Goal: Task Accomplishment & Management: Complete application form

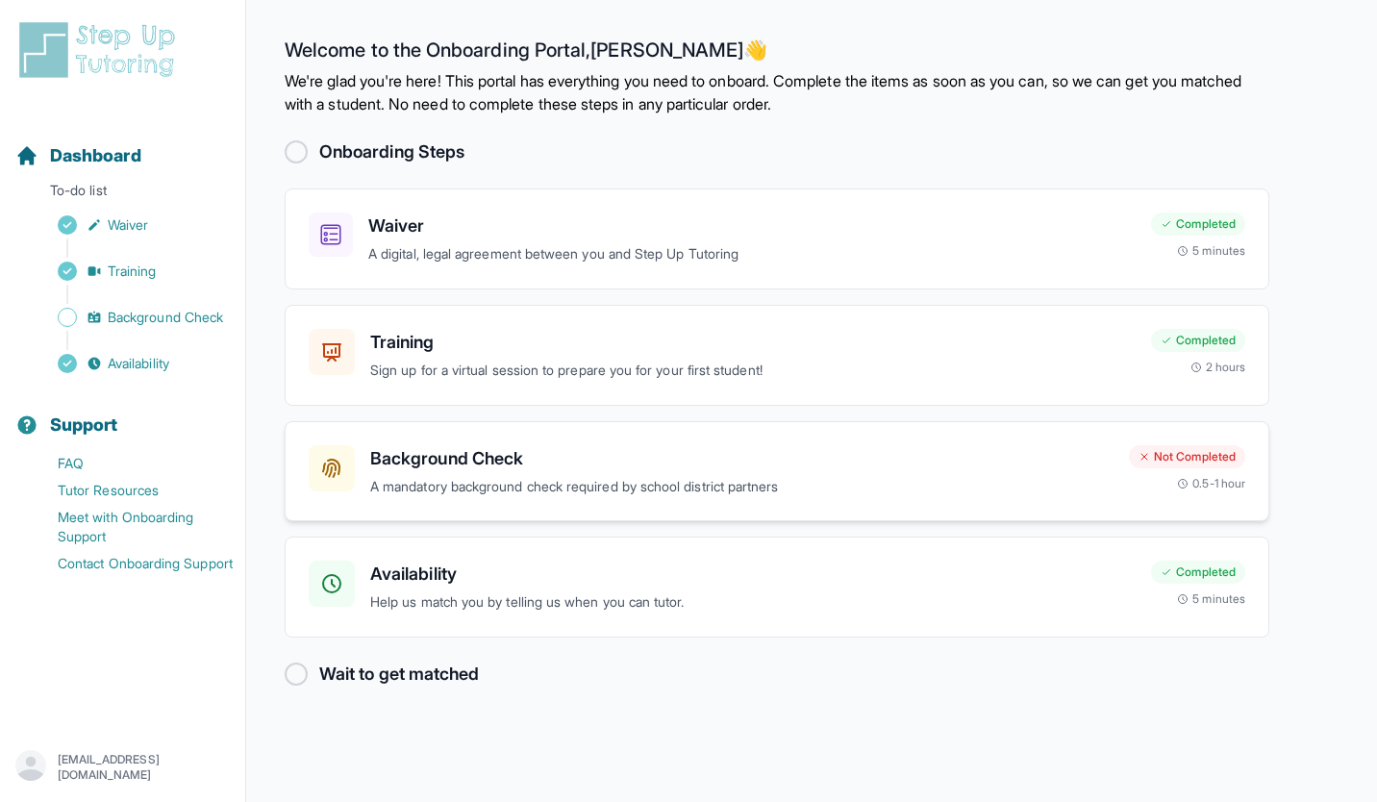
click at [500, 451] on h3 "Background Check" at bounding box center [742, 458] width 744 height 27
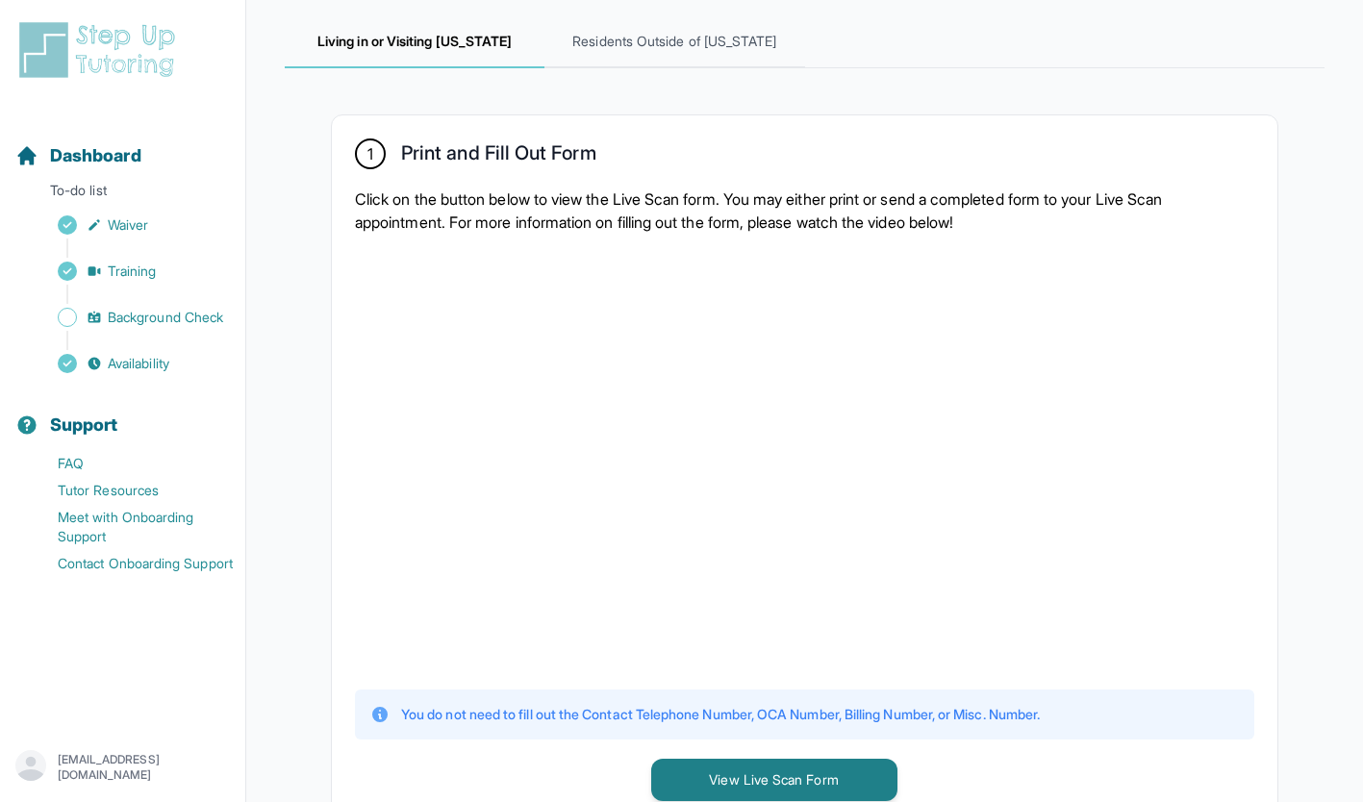
scroll to position [260, 0]
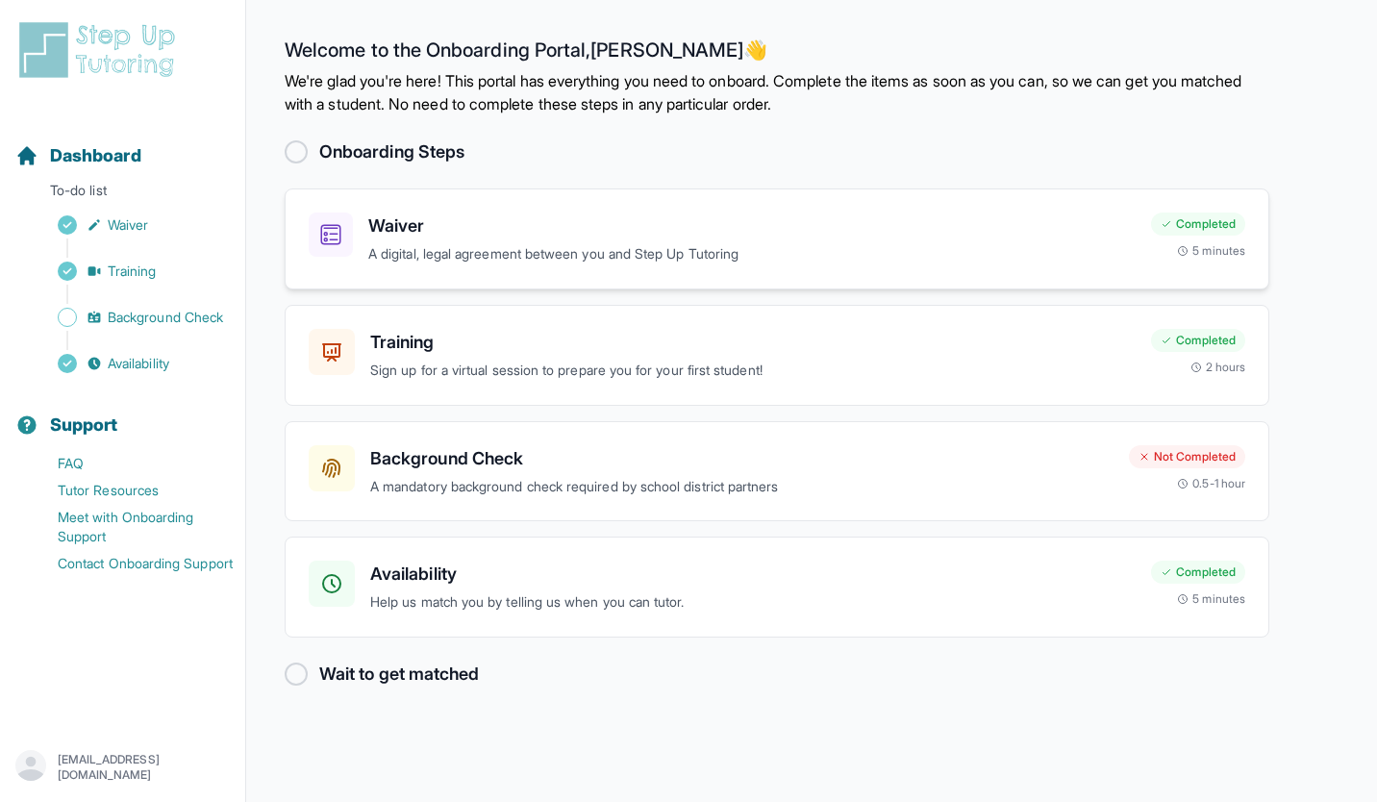
click at [487, 245] on p "A digital, legal agreement between you and Step Up Tutoring" at bounding box center [752, 254] width 768 height 22
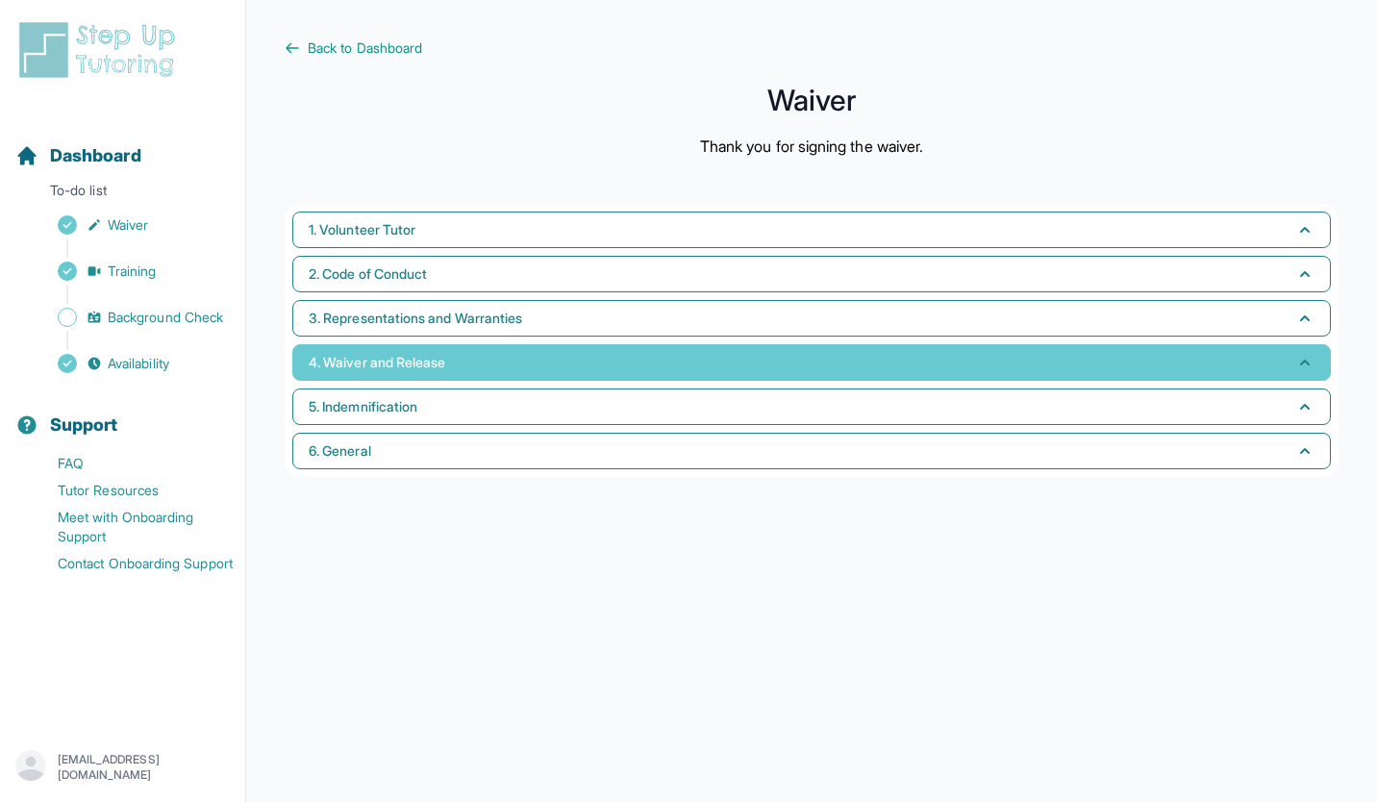
click at [382, 346] on button "4. Waiver and Release" at bounding box center [811, 362] width 1039 height 37
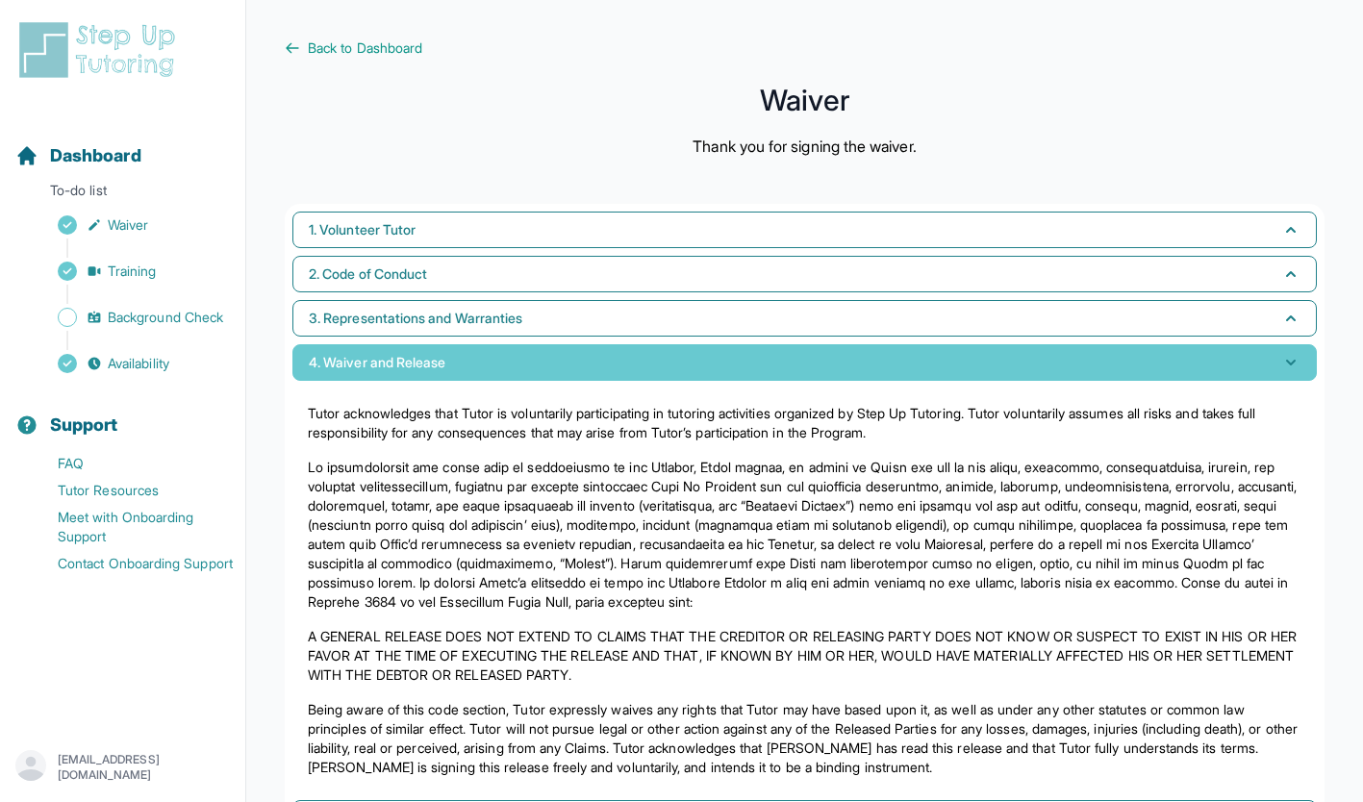
scroll to position [125, 0]
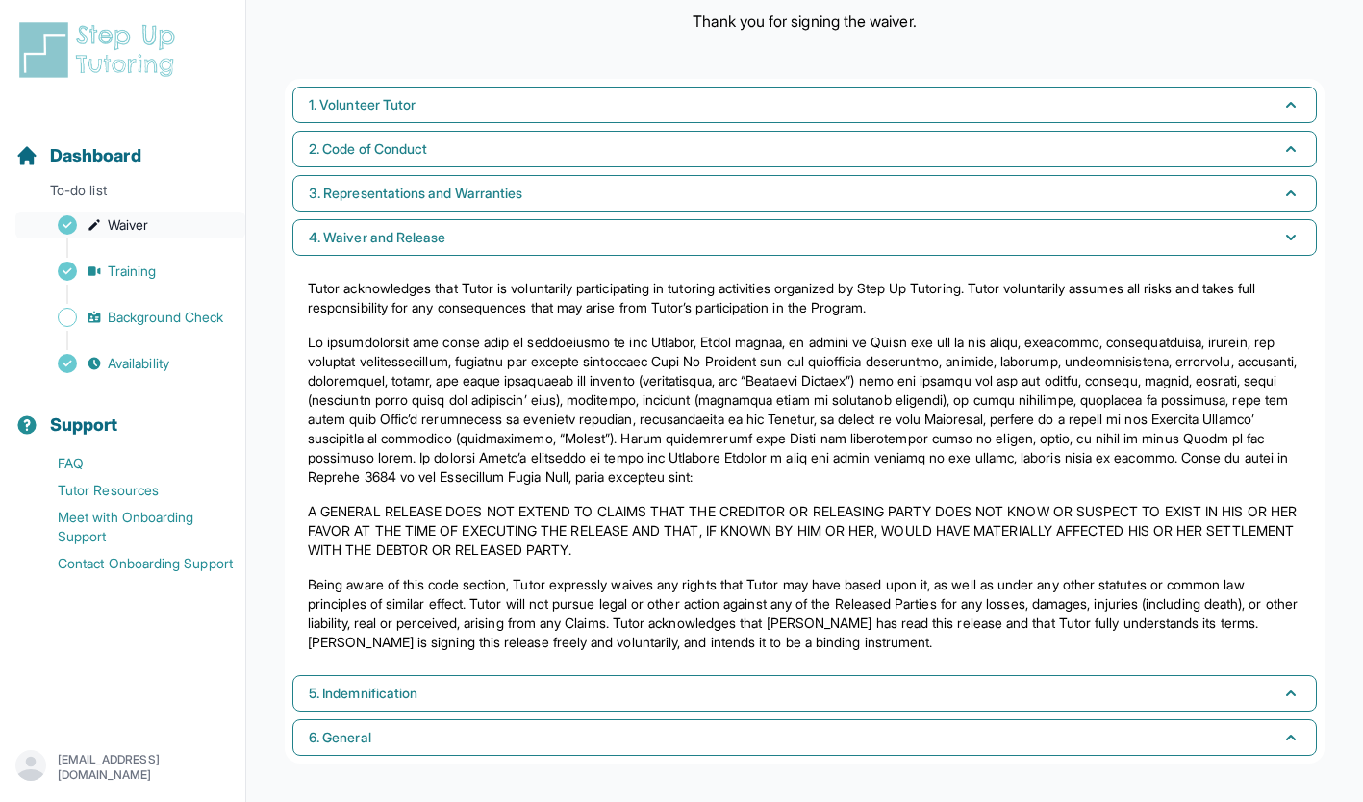
click at [222, 228] on link "Waiver" at bounding box center [130, 225] width 230 height 27
click at [166, 221] on link "Waiver" at bounding box center [130, 225] width 230 height 27
click at [114, 53] on img at bounding box center [100, 50] width 171 height 62
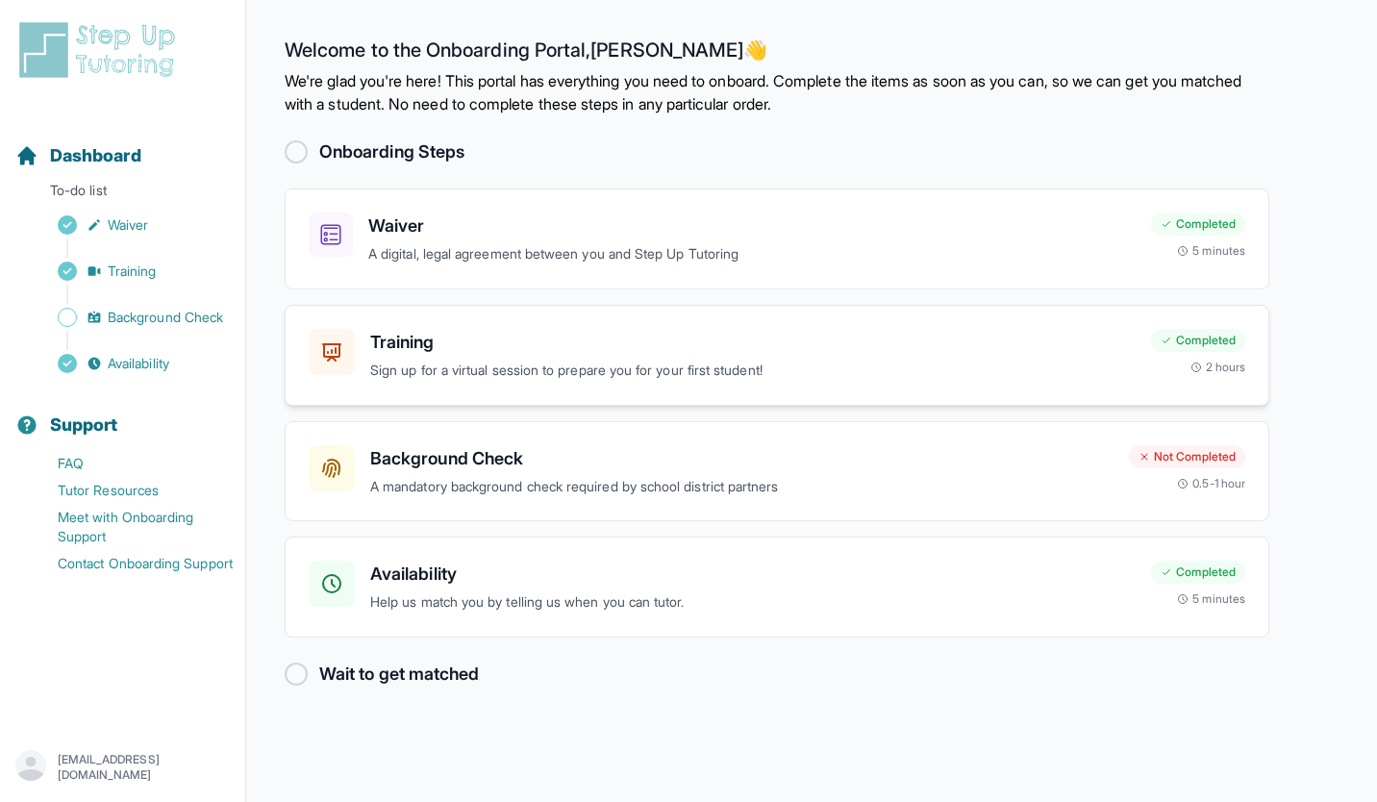
click at [300, 382] on div "Training Sign up for a virtual session to prepare you for your first student! C…" at bounding box center [777, 355] width 985 height 101
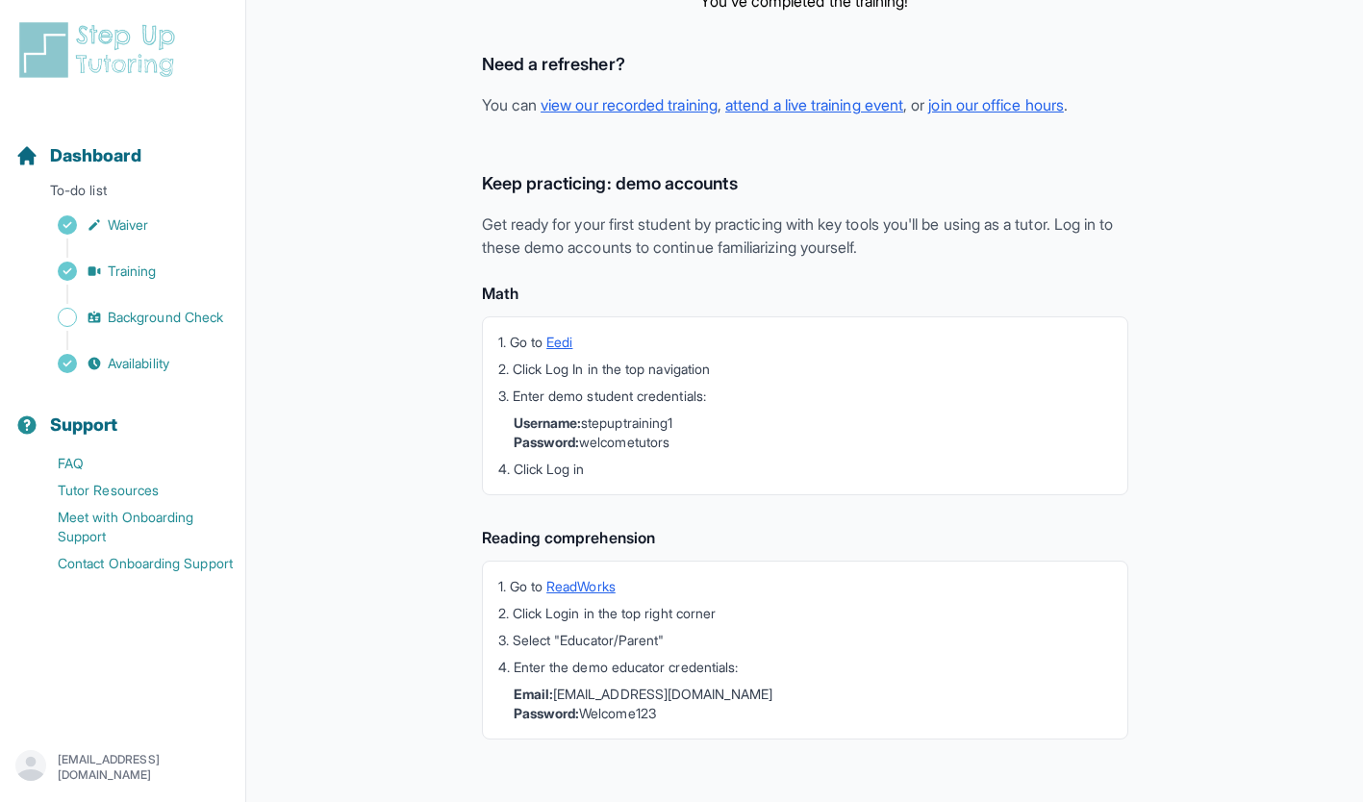
scroll to position [409, 0]
